Goal: Use online tool/utility: Utilize a website feature to perform a specific function

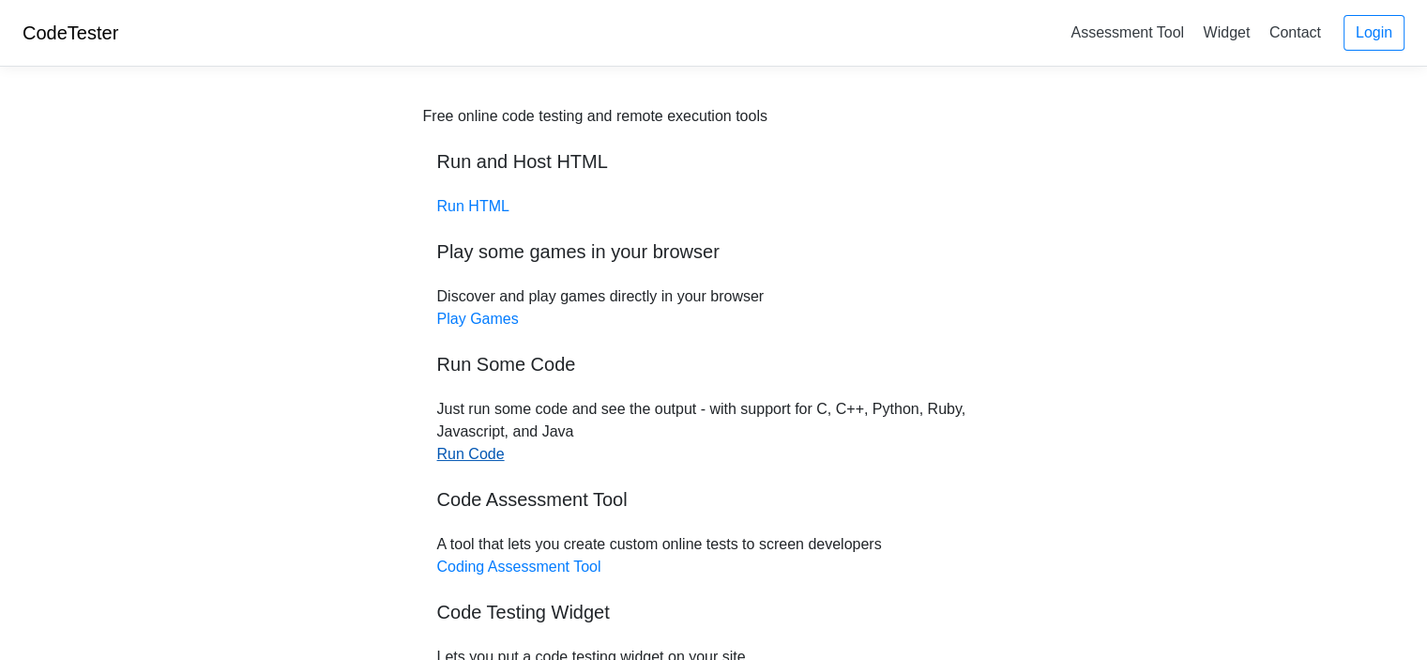
click at [463, 451] on link "Run Code" at bounding box center [471, 454] width 68 height 16
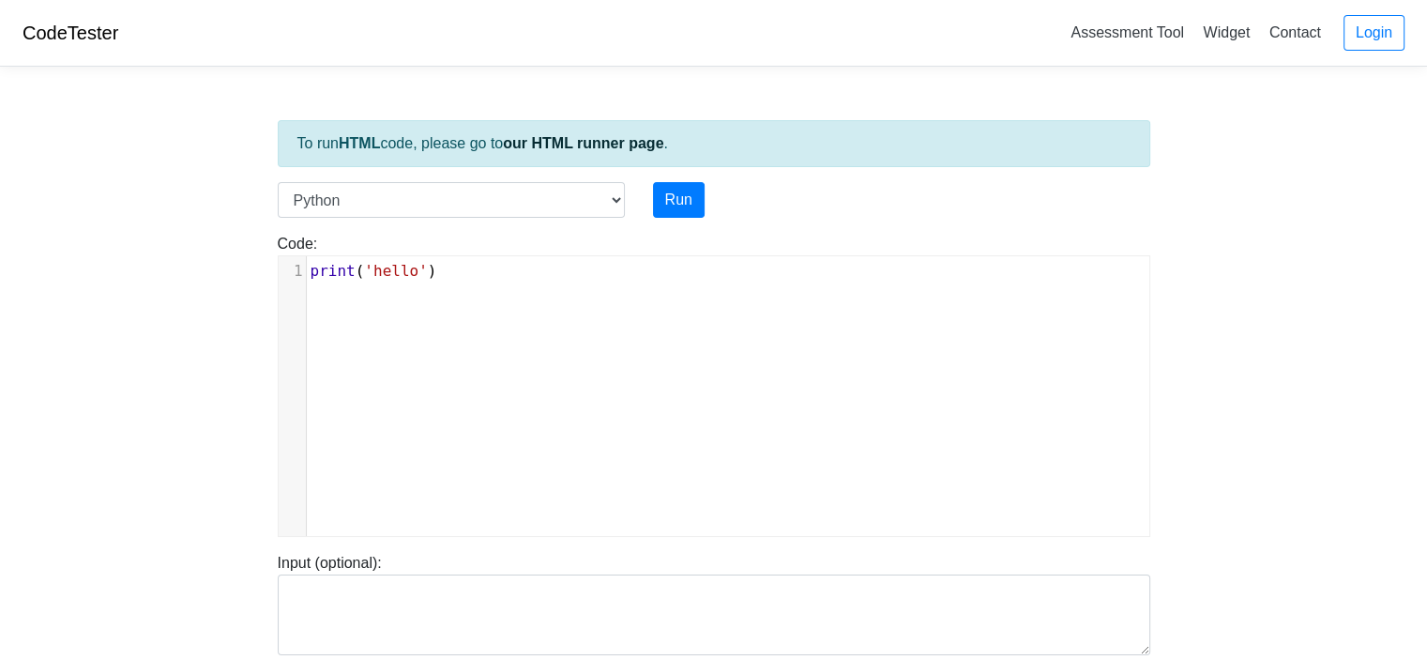
scroll to position [8, 0]
click at [501, 358] on div "xxxxxxxxxx 1 print ( 'hello' )" at bounding box center [728, 410] width 899 height 308
type textarea "print('hello')"
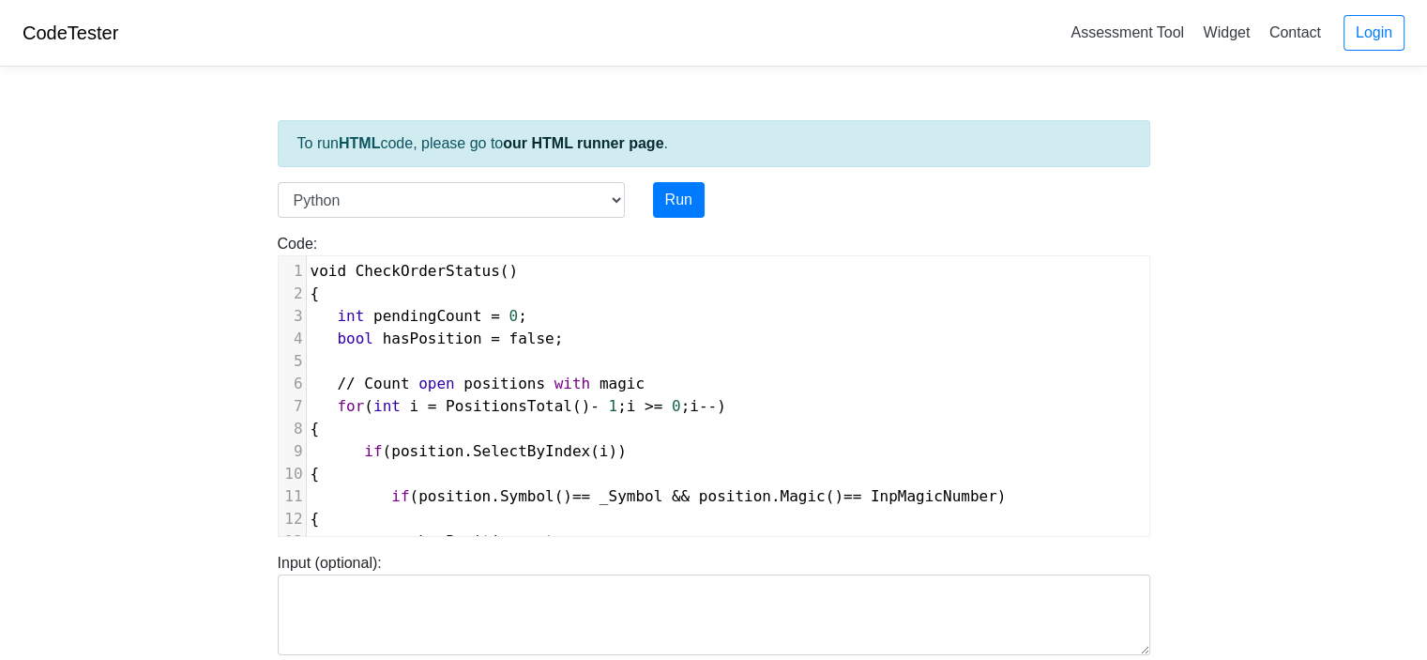
scroll to position [628, 0]
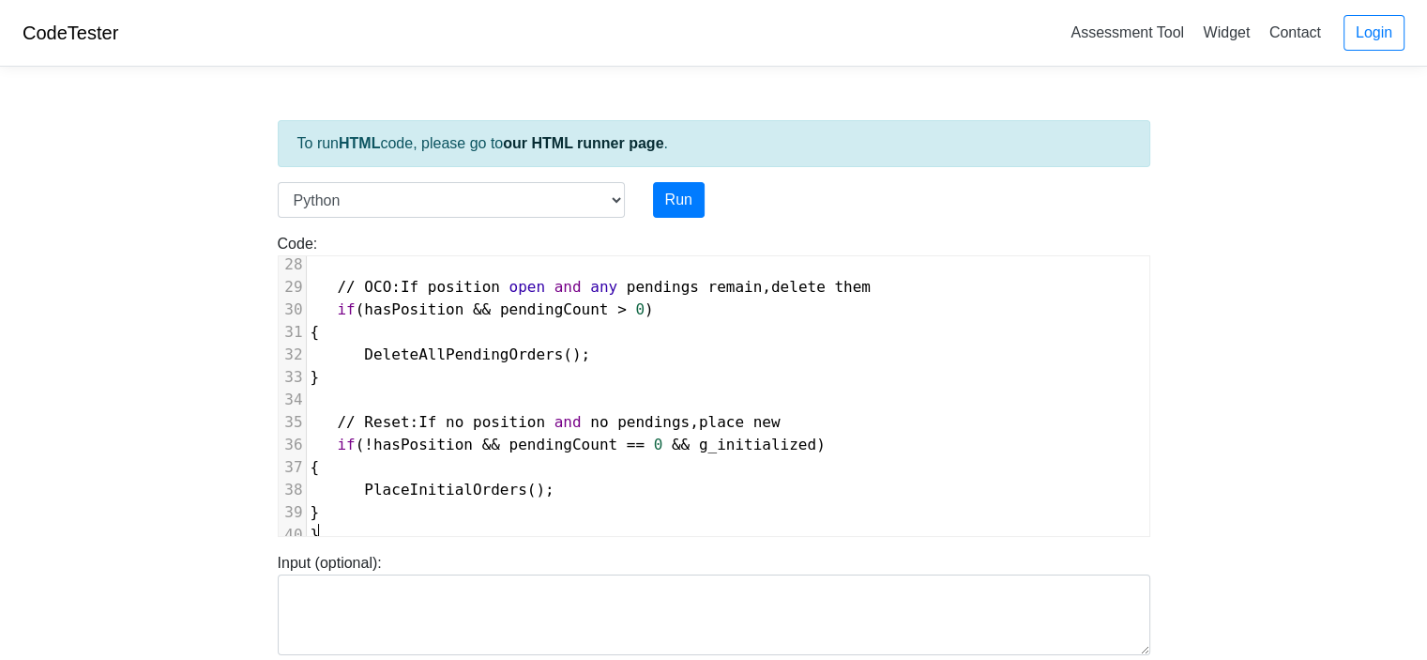
click at [537, 179] on div "To run HTML code, please go to our HTML runner page . Language C C++ Go Java Ja…" at bounding box center [714, 542] width 901 height 920
click at [606, 198] on select "C C++ Go Java Javascript Python Ruby" at bounding box center [451, 200] width 347 height 36
select select "java"
click at [278, 182] on select "C C++ Go Java Javascript Python Ruby" at bounding box center [451, 200] width 347 height 36
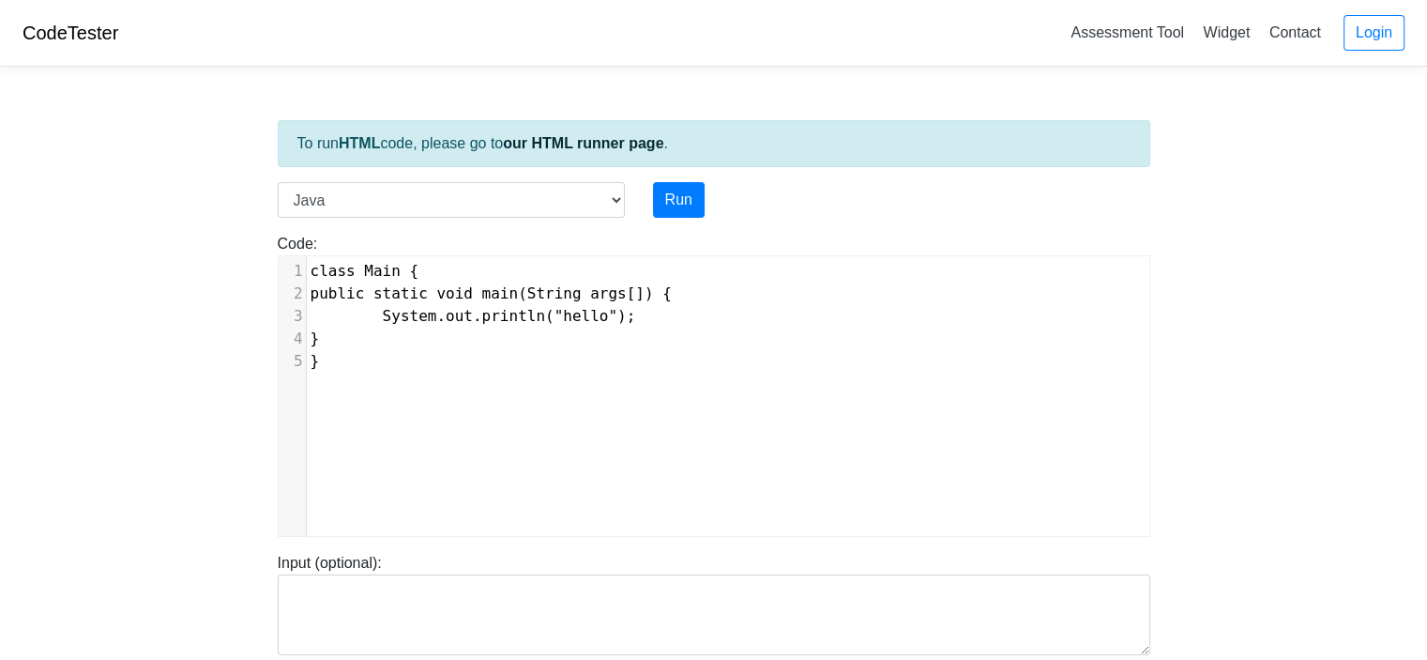
click at [547, 358] on pre "}" at bounding box center [735, 361] width 857 height 23
type textarea "class Main { public static void main(String args[]) { System.out.println("hello…"
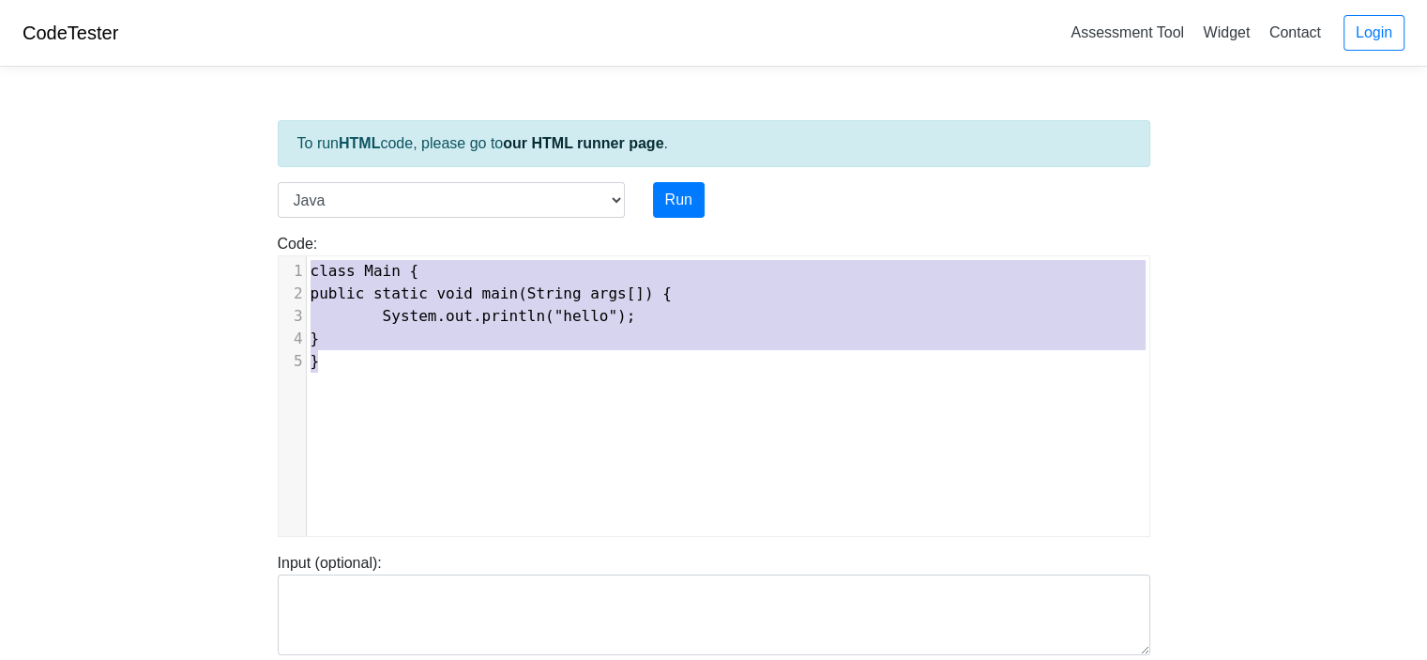
scroll to position [628, 0]
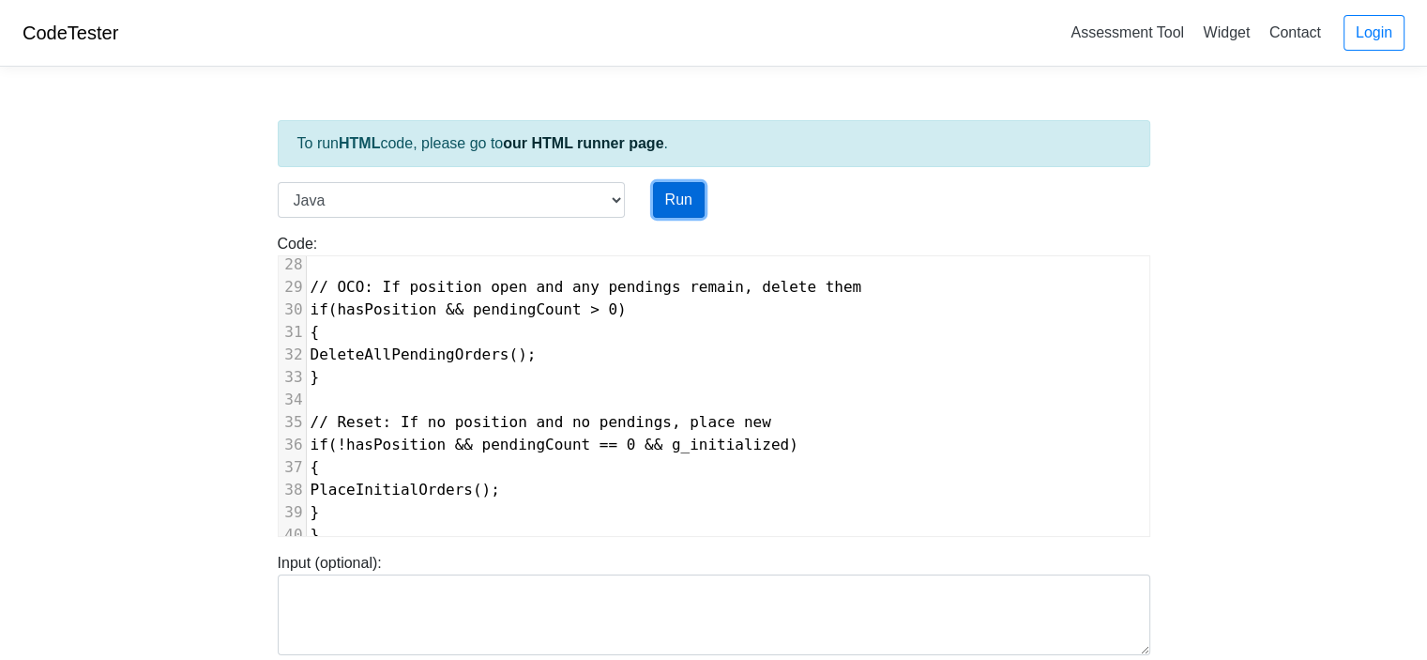
click at [682, 191] on button "Run" at bounding box center [679, 200] width 52 height 36
type input "[URL][DOMAIN_NAME]"
type textarea "Submission status: Compilation Error Compile Output: Main.java:1: error: class,…"
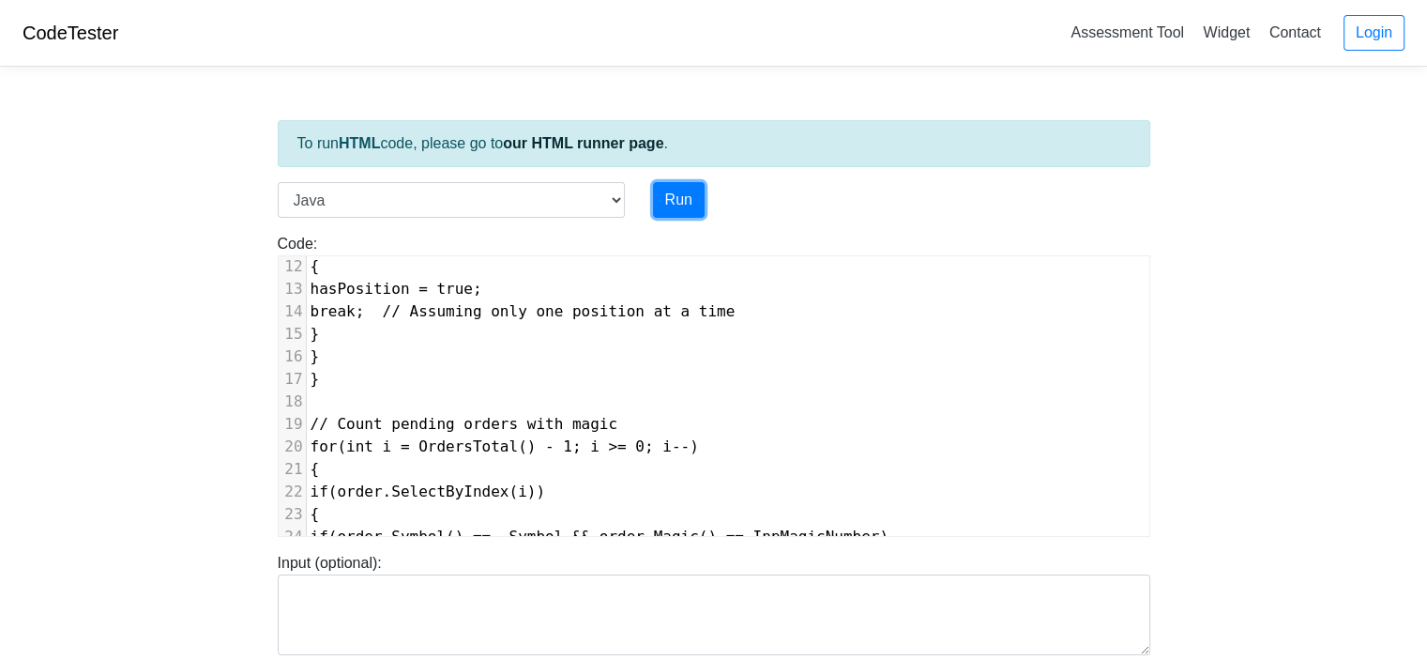
scroll to position [0, 0]
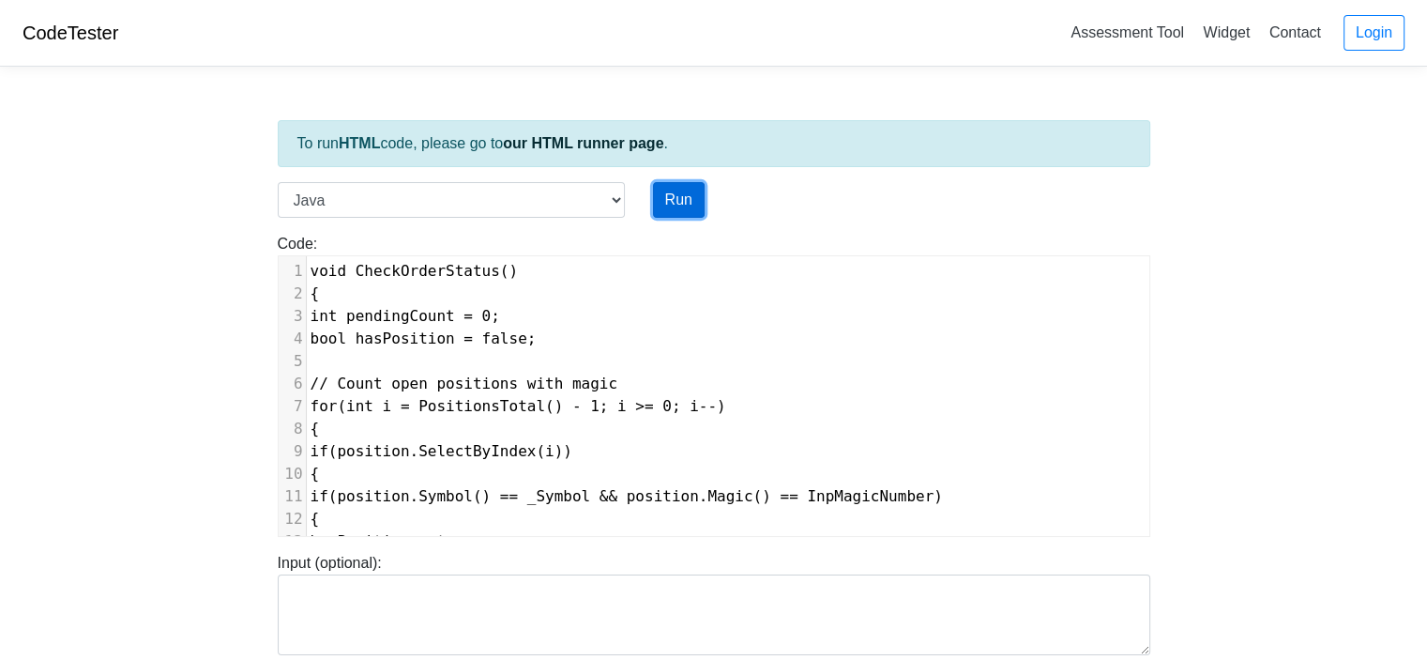
click at [679, 188] on button "Run" at bounding box center [679, 200] width 52 height 36
click at [683, 356] on pre at bounding box center [728, 361] width 843 height 23
type input "[URL][DOMAIN_NAME]"
type textarea "Submission status: Compilation Error Compile Output: Main.java:1: error: class,…"
type textarea "class Main { public static void main(String args[]) { System.out.println("hello…"
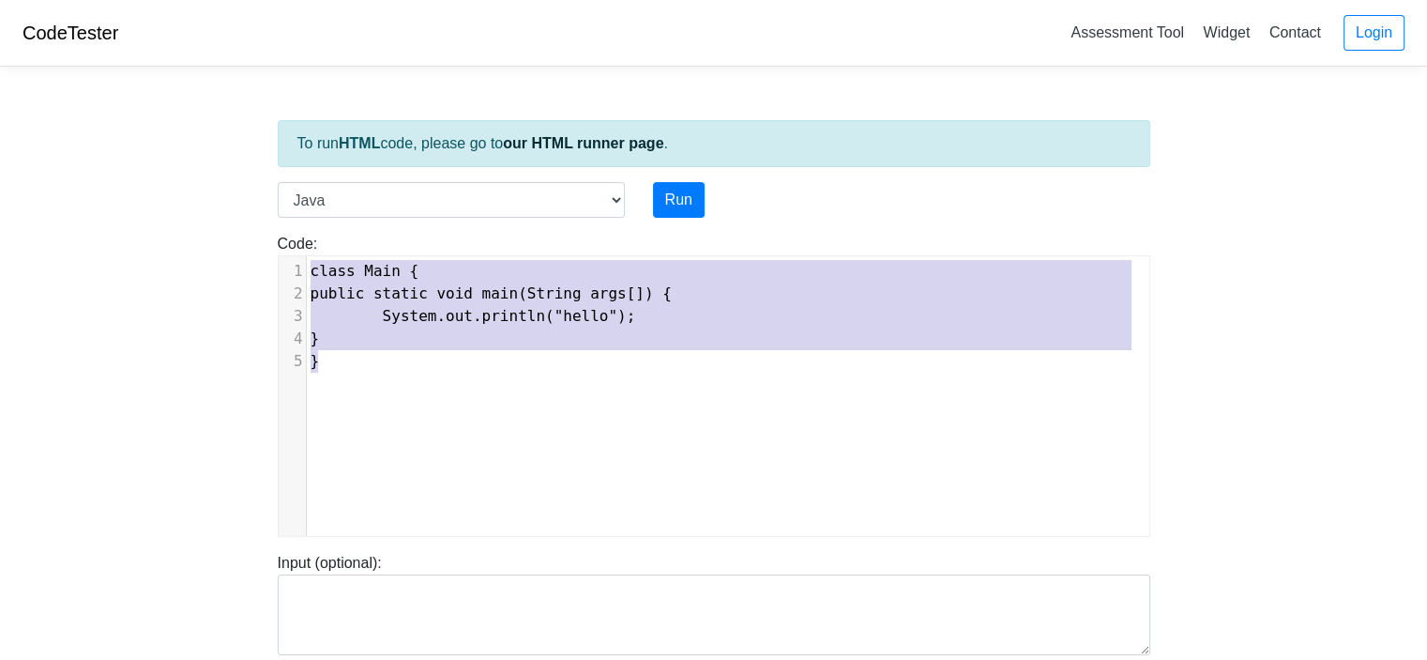
click at [651, 305] on pre "System.out.println("hello");" at bounding box center [735, 316] width 857 height 23
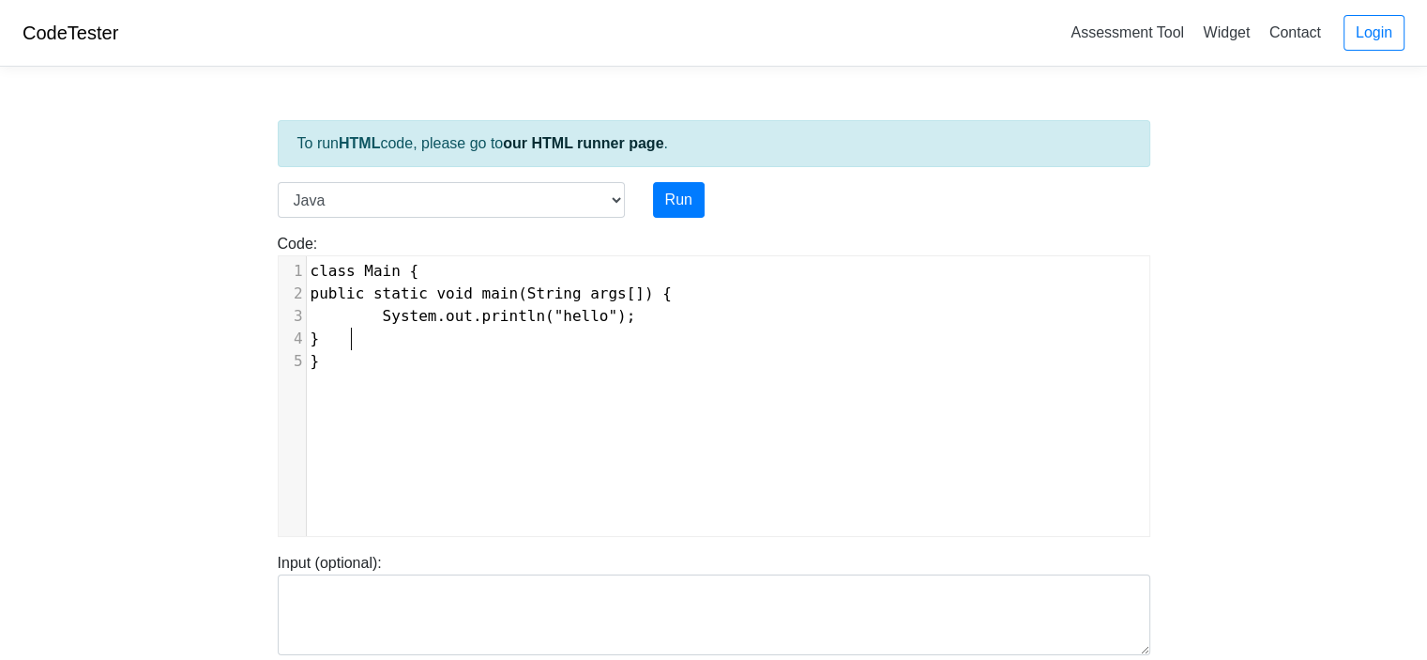
click at [651, 335] on pre "}" at bounding box center [735, 339] width 857 height 23
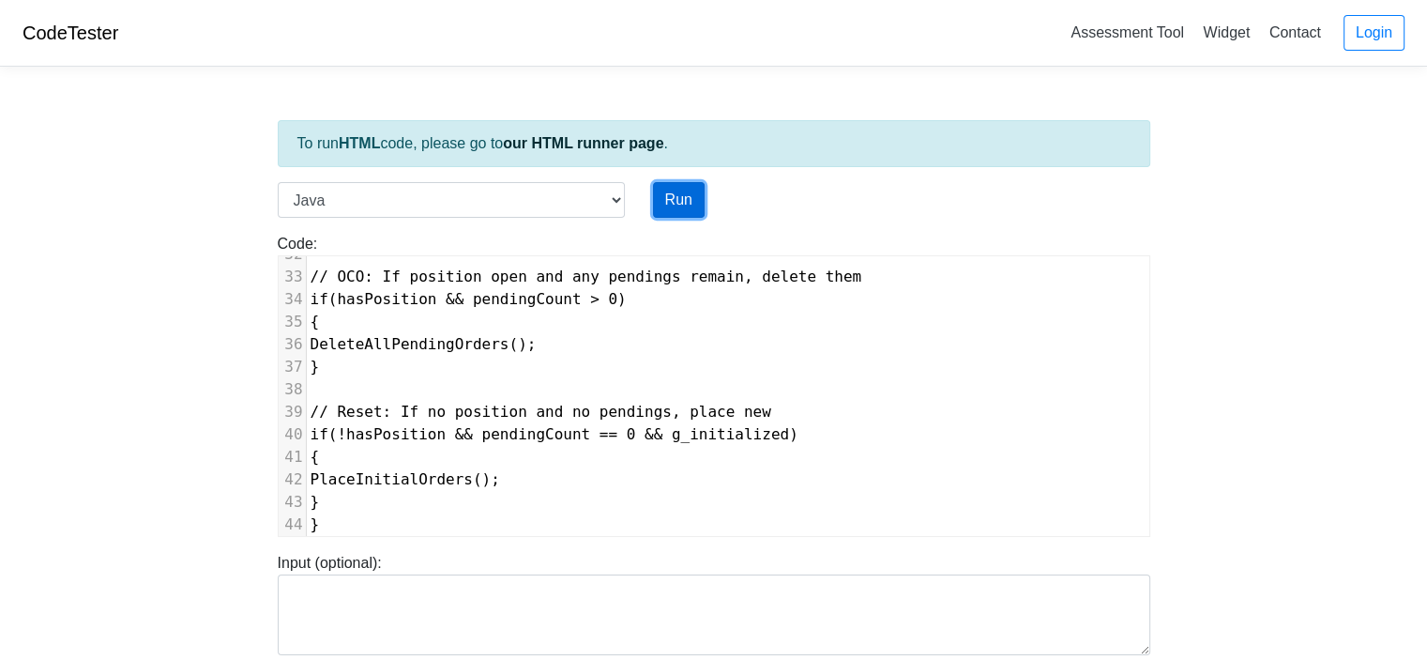
click at [683, 206] on button "Run" at bounding box center [679, 200] width 52 height 36
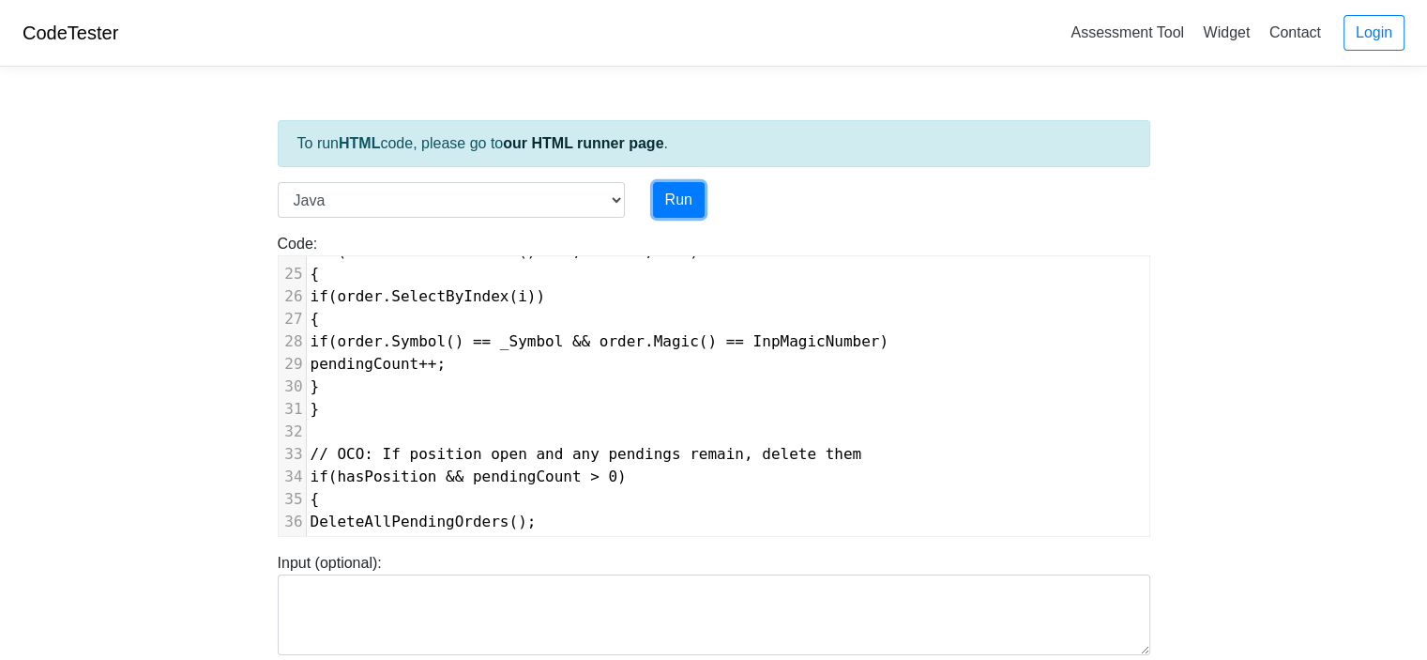
scroll to position [340, 0]
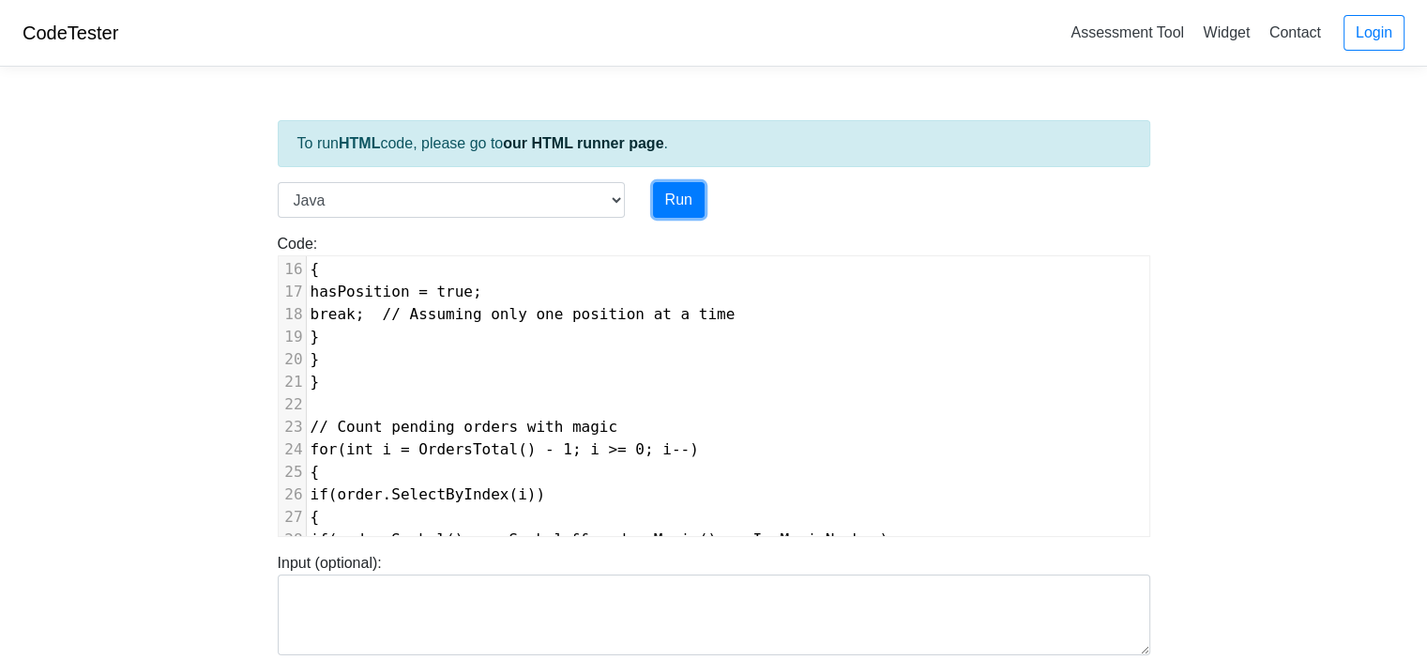
type input "https://codetester.io/runner?s=wBX9oqmqW5"
type textarea "Submission status: Compilation Error Compile Output: Main.java:8: error: cannot…"
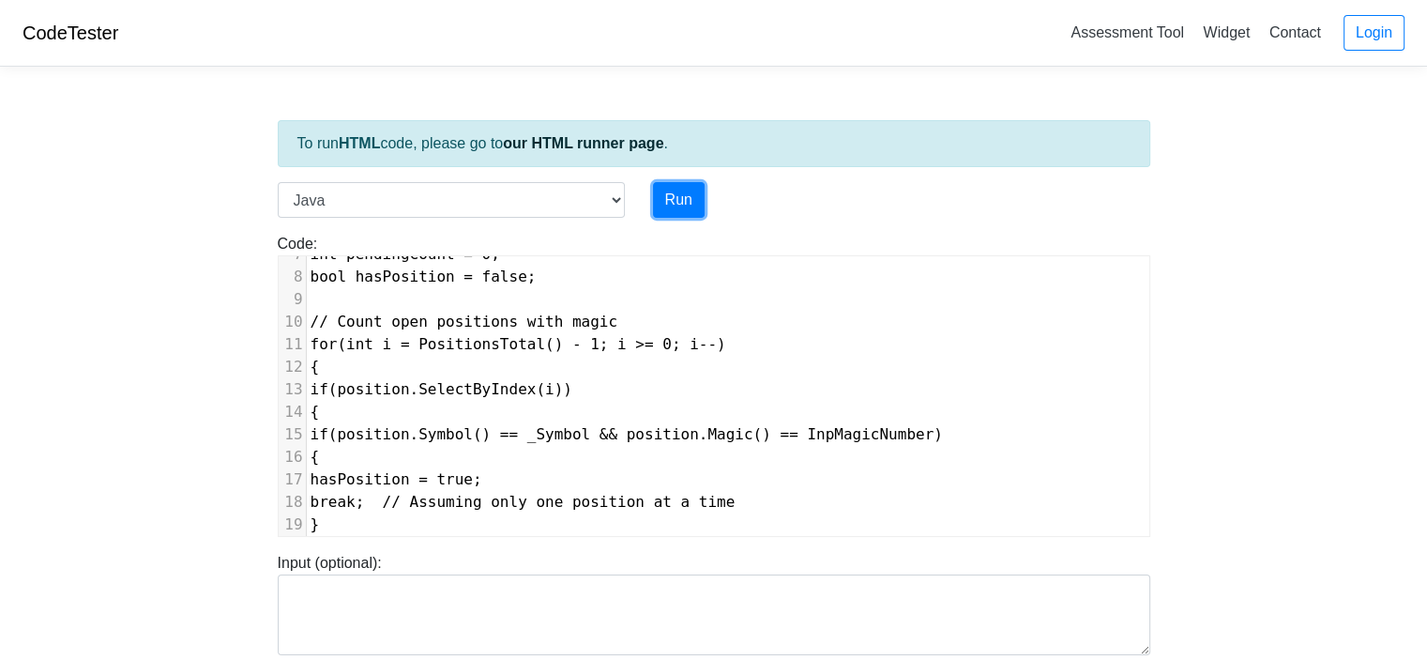
scroll to position [0, 0]
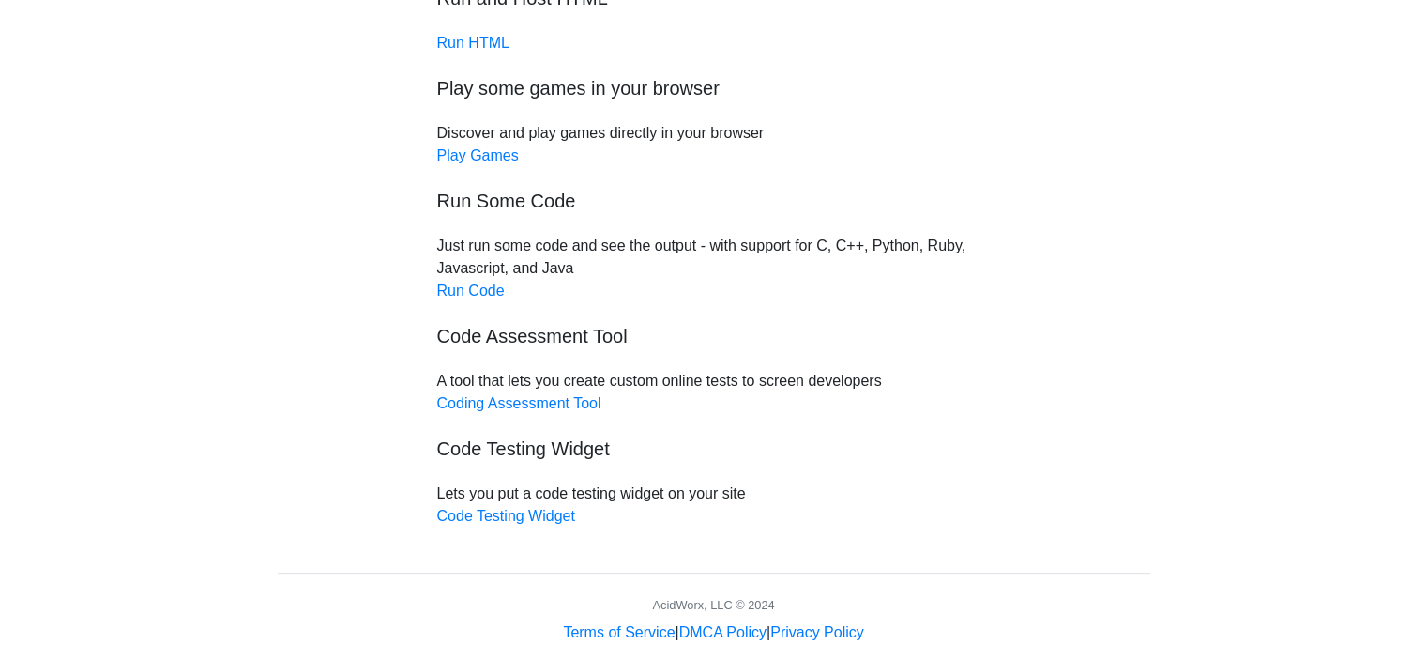
scroll to position [188, 0]
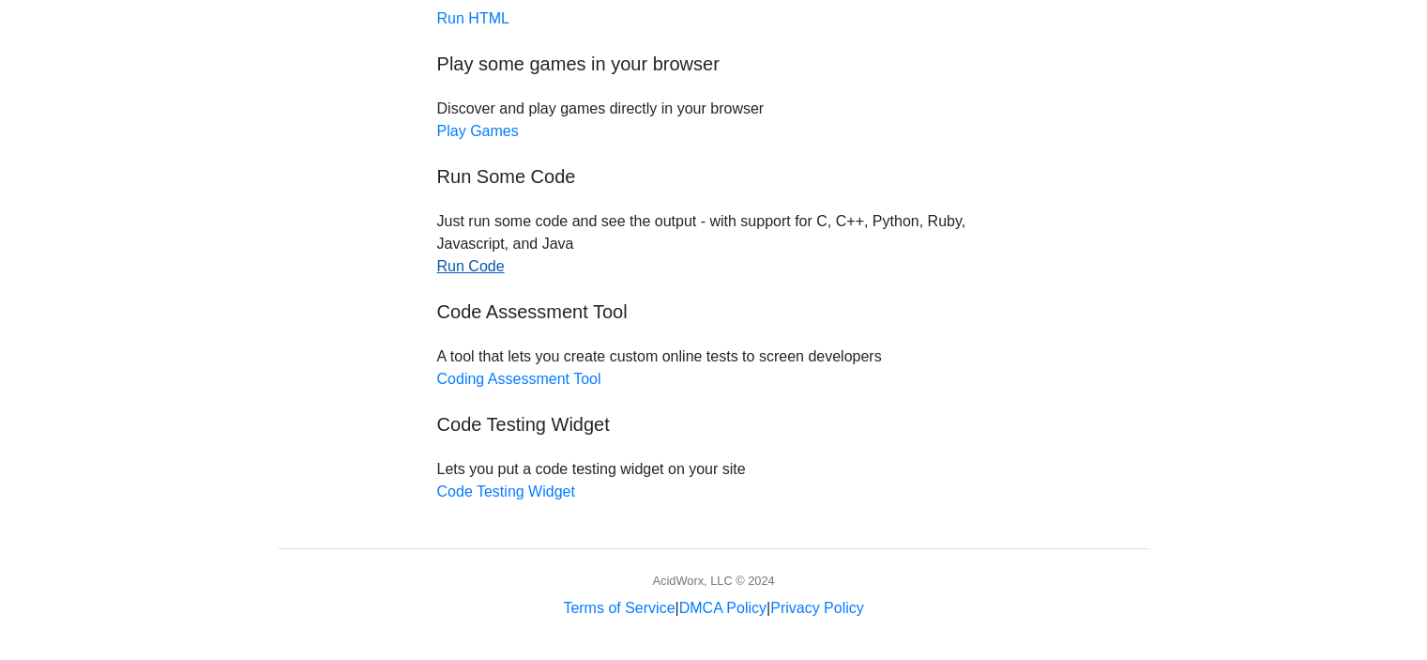
click at [463, 264] on link "Run Code" at bounding box center [471, 266] width 68 height 16
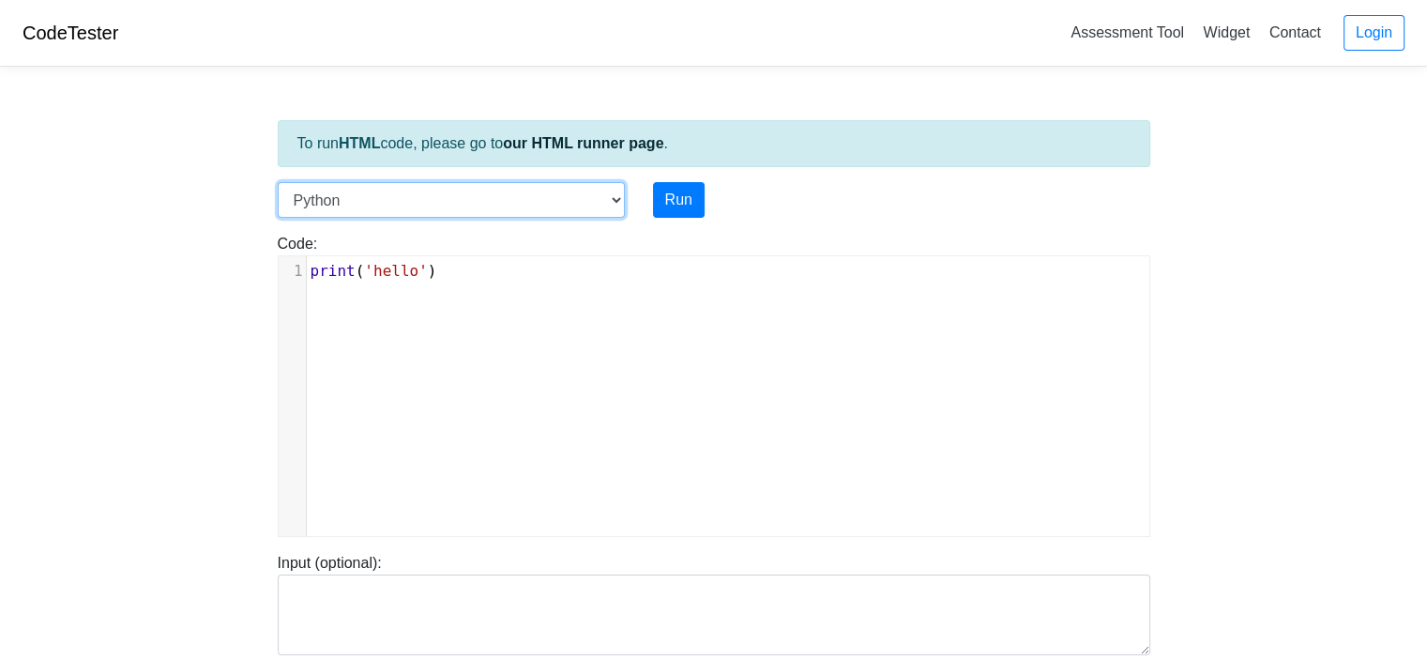
click at [615, 198] on select "C C++ Go Java Javascript Python Ruby" at bounding box center [451, 200] width 347 height 36
